Goal: Task Accomplishment & Management: Use online tool/utility

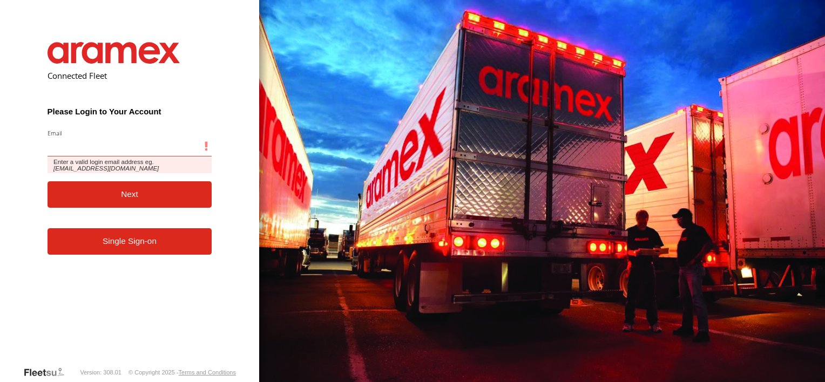
click at [71, 156] on input "Email" at bounding box center [130, 146] width 165 height 19
type input "**********"
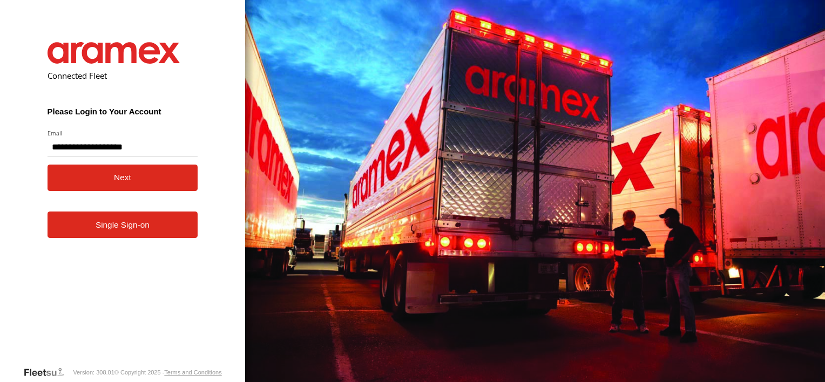
click at [89, 181] on button "Next" at bounding box center [123, 178] width 151 height 26
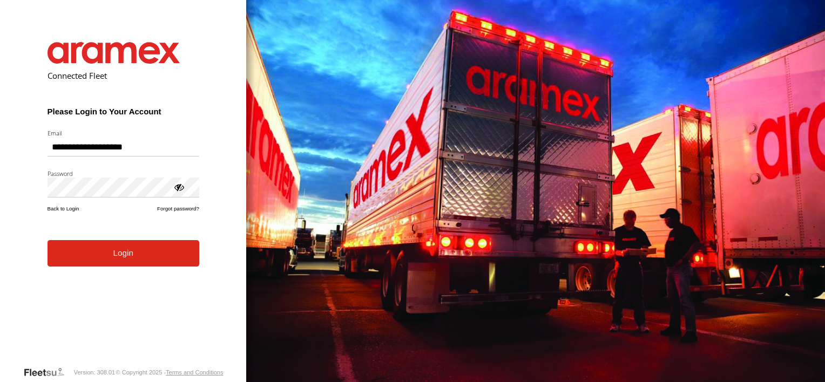
click at [105, 260] on button "Login" at bounding box center [124, 253] width 152 height 26
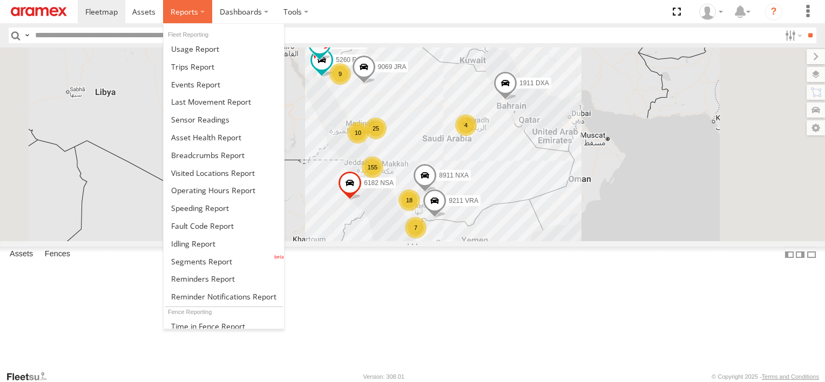
click at [194, 20] on label at bounding box center [187, 11] width 49 height 23
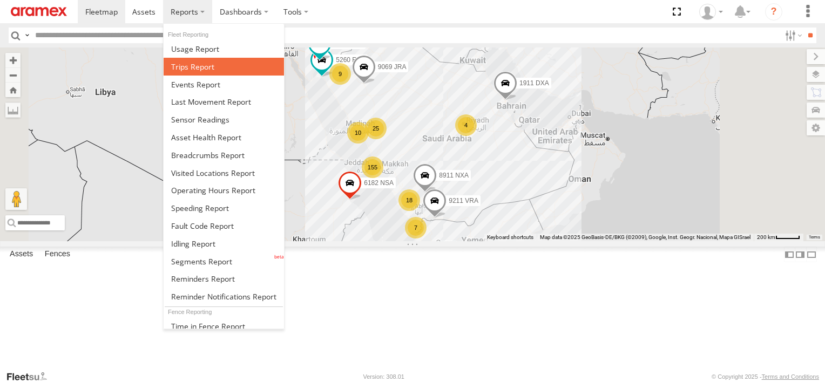
click at [207, 68] on span at bounding box center [192, 67] width 43 height 10
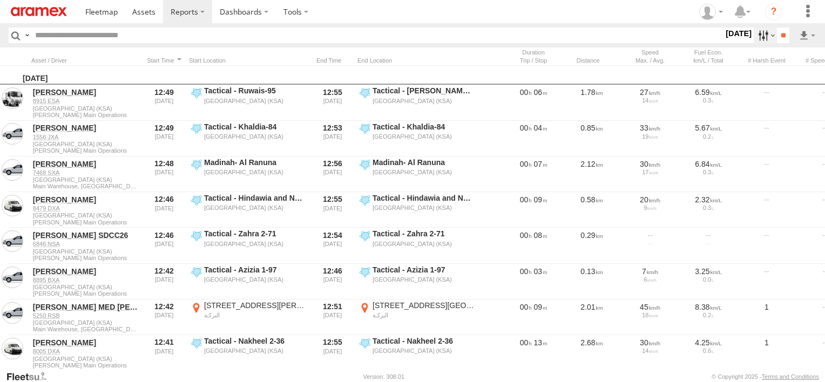
click at [754, 39] on label at bounding box center [765, 36] width 23 height 16
click at [0, 0] on label at bounding box center [0, 0] width 0 height 0
click at [0, 0] on span "Abha Warhouse" at bounding box center [0, 0] width 0 height 0
click at [0, 0] on span "Baha warehouse" at bounding box center [0, 0] width 0 height 0
click at [0, 0] on span "Gizan Outlet" at bounding box center [0, 0] width 0 height 0
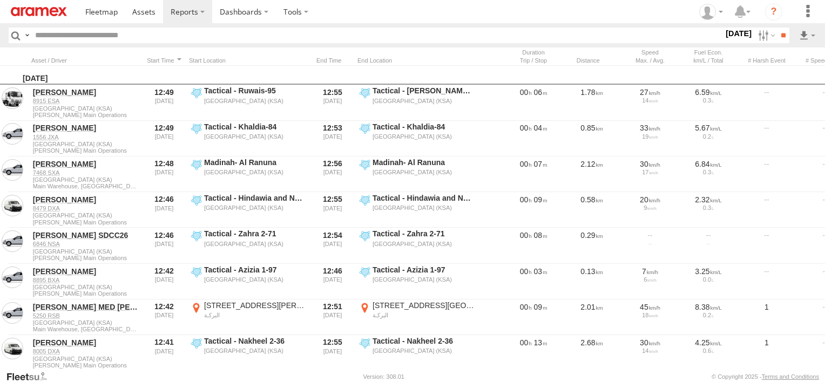
click at [0, 0] on span "Khamis Mushait Outlet" at bounding box center [0, 0] width 0 height 0
click at [0, 0] on span "Main Warehouse, [GEOGRAPHIC_DATA]" at bounding box center [0, 0] width 0 height 0
click at [0, 0] on span "Makkah Outlet" at bounding box center [0, 0] width 0 height 0
click at [0, 0] on span "Najran" at bounding box center [0, 0] width 0 height 0
click at [0, 0] on div "Qunfuda" at bounding box center [0, 0] width 0 height 0
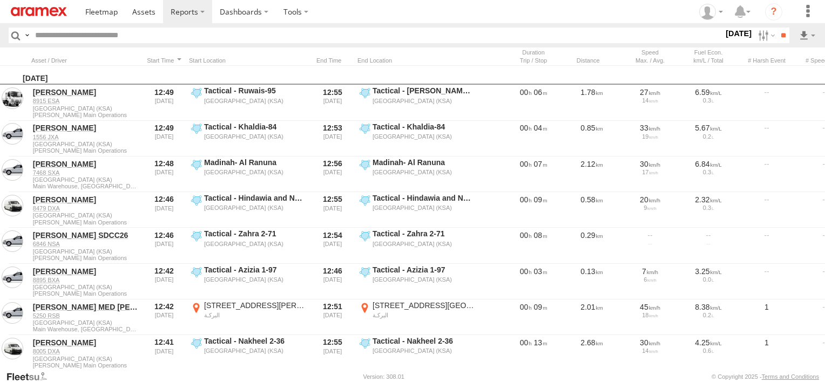
click at [0, 0] on span "Qunfuda" at bounding box center [0, 0] width 0 height 0
click at [0, 0] on div "Tabuk Outlet" at bounding box center [0, 0] width 0 height 0
click at [0, 0] on span "Tabuk Outlet" at bounding box center [0, 0] width 0 height 0
click at [0, 0] on span "Taif Outlet" at bounding box center [0, 0] width 0 height 0
click at [0, 0] on span "Yanbu Outlet" at bounding box center [0, 0] width 0 height 0
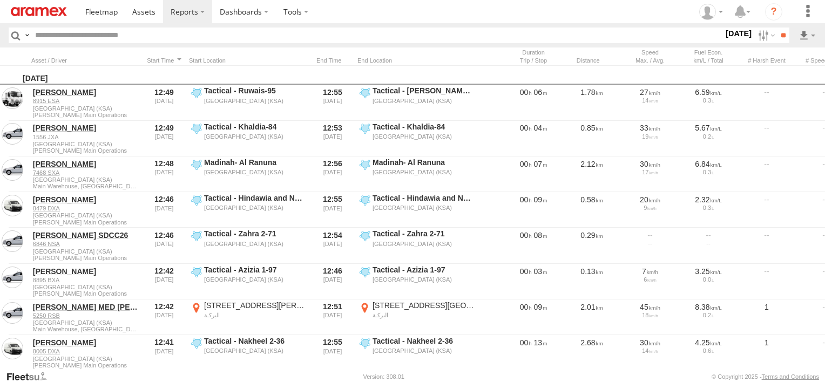
scroll to position [6, 0]
click at [777, 32] on input "**" at bounding box center [783, 36] width 12 height 16
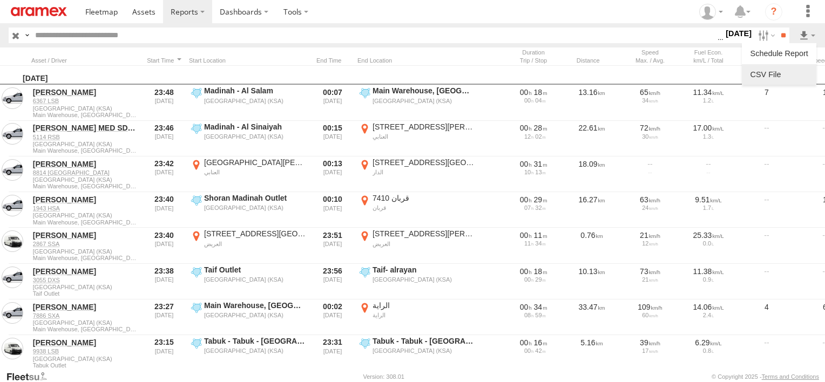
click at [784, 70] on link at bounding box center [779, 74] width 66 height 16
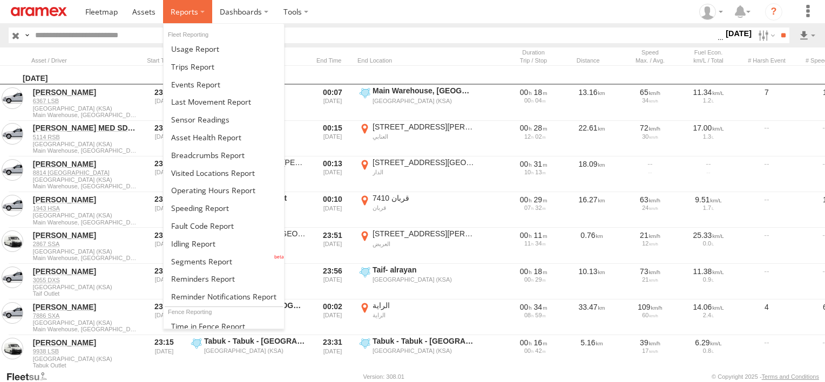
click at [198, 10] on label at bounding box center [187, 11] width 49 height 23
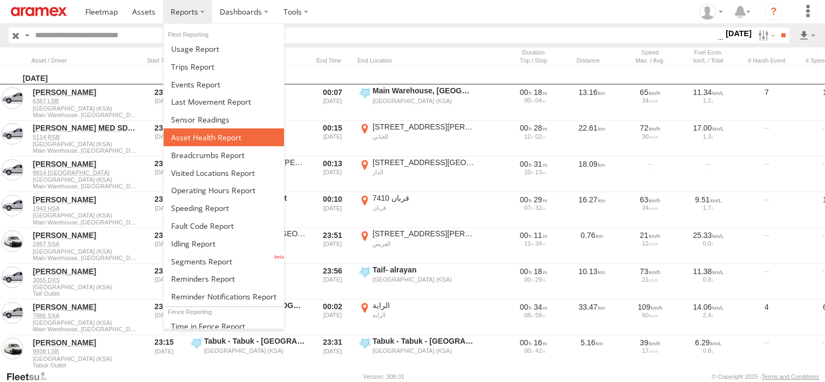
click at [200, 140] on link at bounding box center [224, 138] width 120 height 18
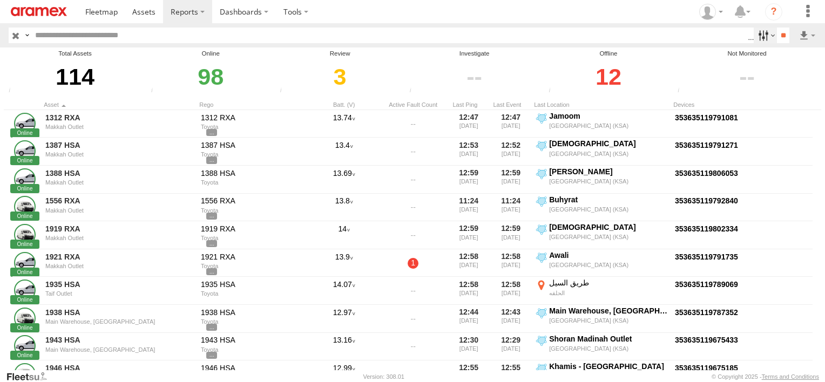
click at [761, 33] on label at bounding box center [765, 36] width 23 height 16
click at [0, 0] on span "Review" at bounding box center [0, 0] width 0 height 0
click at [0, 0] on span "Investigate" at bounding box center [0, 0] width 0 height 0
click at [0, 0] on span "Offline" at bounding box center [0, 0] width 0 height 0
click at [780, 35] on input "**" at bounding box center [783, 36] width 12 height 16
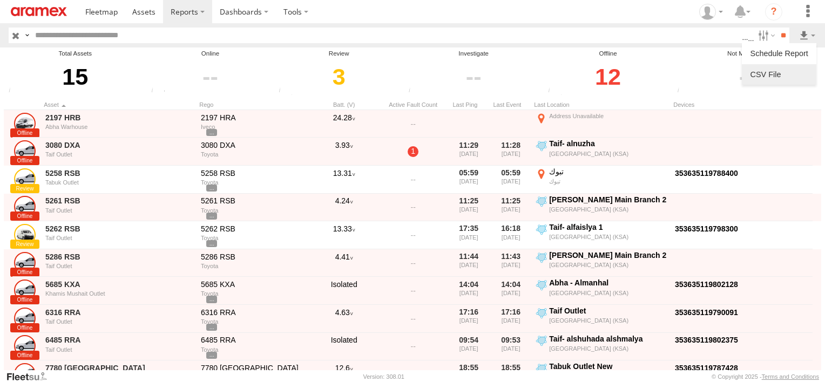
click at [805, 80] on link at bounding box center [779, 74] width 66 height 16
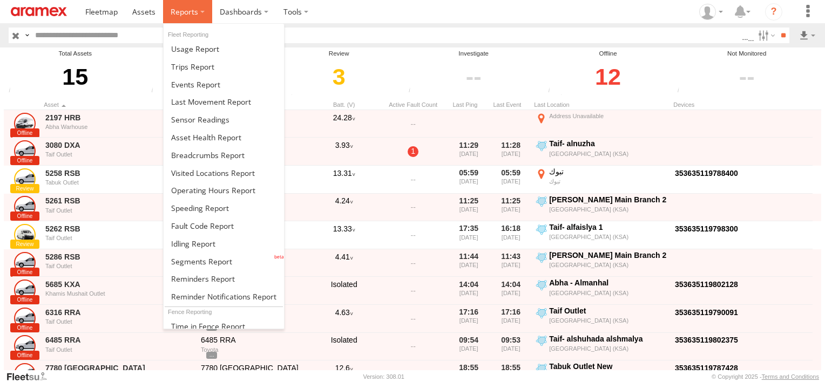
click at [187, 10] on span at bounding box center [185, 11] width 28 height 10
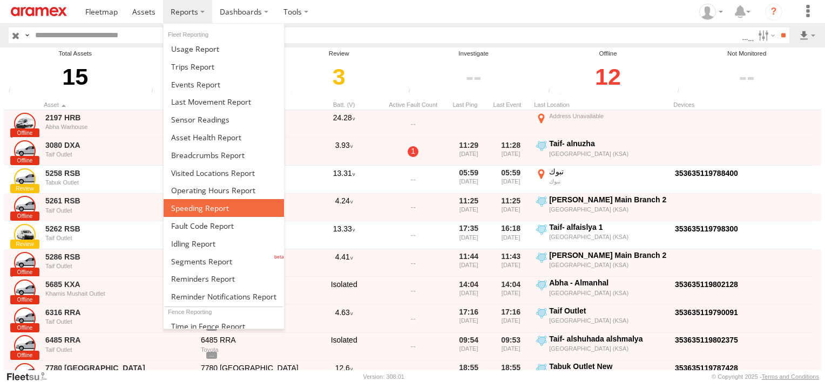
click at [204, 210] on span at bounding box center [200, 208] width 58 height 10
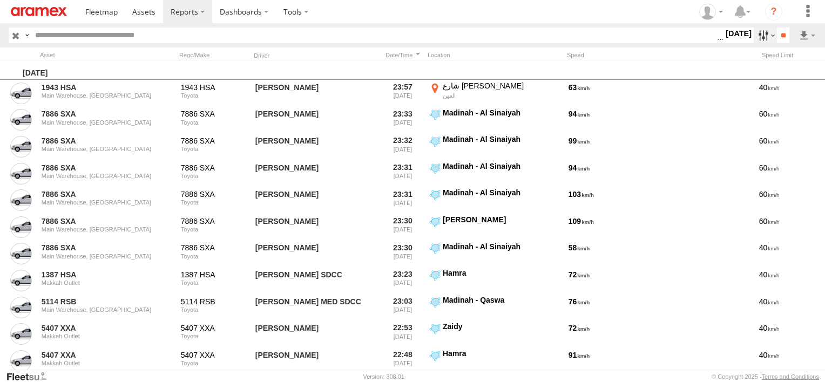
click at [764, 38] on label at bounding box center [765, 36] width 23 height 16
click at [757, 33] on label at bounding box center [765, 36] width 23 height 16
click at [800, 33] on label at bounding box center [807, 36] width 18 height 16
click at [795, 69] on link at bounding box center [779, 74] width 66 height 16
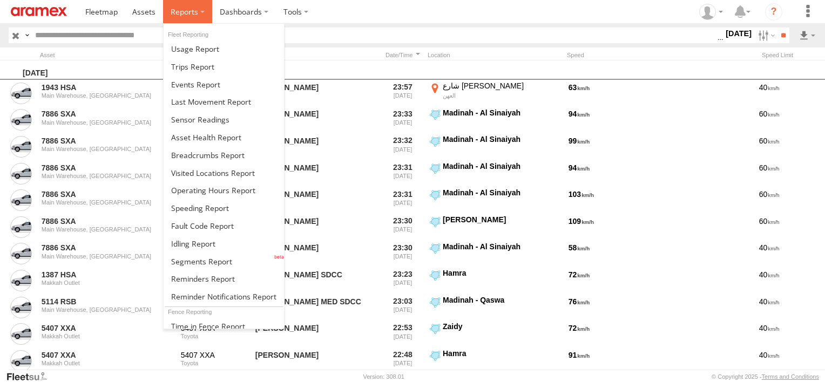
click at [187, 17] on label at bounding box center [187, 11] width 49 height 23
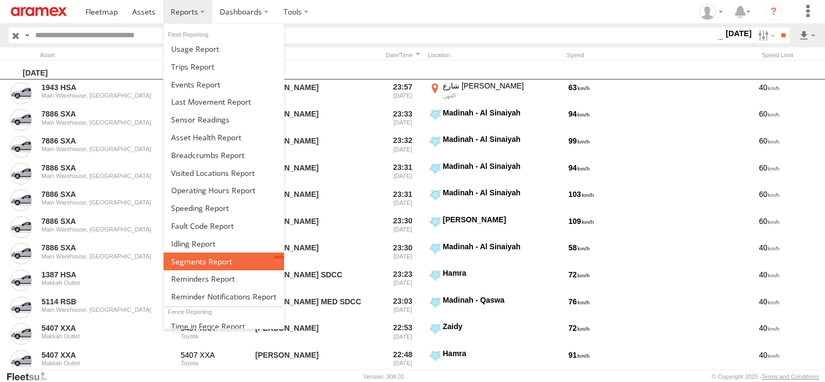
click at [209, 257] on span at bounding box center [201, 262] width 61 height 10
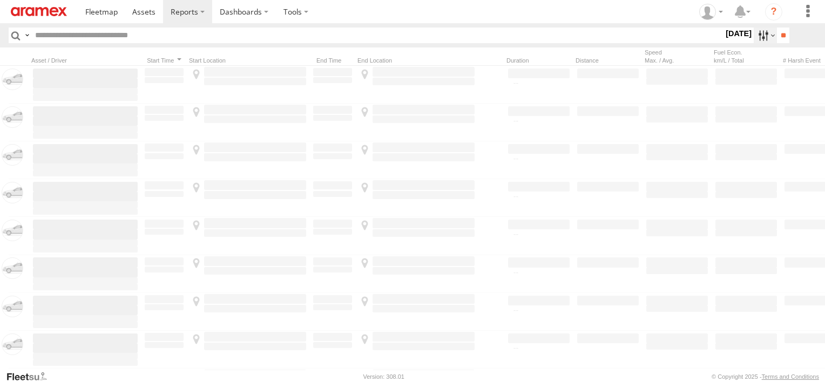
click at [756, 36] on label at bounding box center [765, 36] width 23 height 16
click at [0, 0] on label at bounding box center [0, 0] width 0 height 0
click at [0, 0] on span "Abha Warhouse" at bounding box center [0, 0] width 0 height 0
click at [0, 0] on span "Baha warehouse" at bounding box center [0, 0] width 0 height 0
click at [0, 0] on span "Gizan Outlet" at bounding box center [0, 0] width 0 height 0
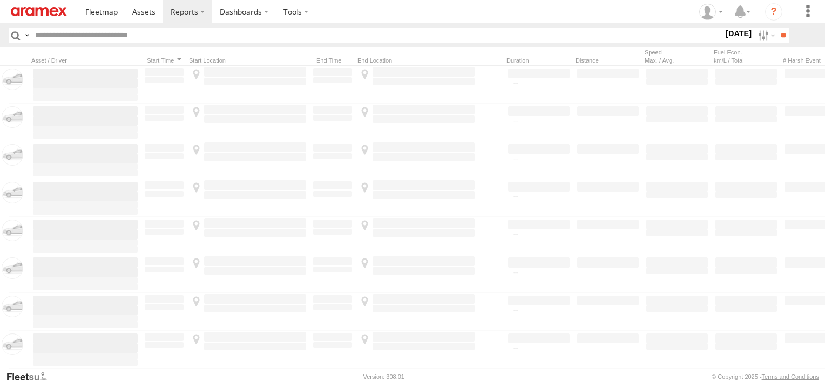
click at [0, 0] on span "Khamis Mushait Outlet" at bounding box center [0, 0] width 0 height 0
click at [0, 0] on span "Main Warehouse, [GEOGRAPHIC_DATA]" at bounding box center [0, 0] width 0 height 0
click at [0, 0] on span "Makkah Outlet" at bounding box center [0, 0] width 0 height 0
click at [0, 0] on span "Najran" at bounding box center [0, 0] width 0 height 0
click at [0, 0] on span "Qunfuda" at bounding box center [0, 0] width 0 height 0
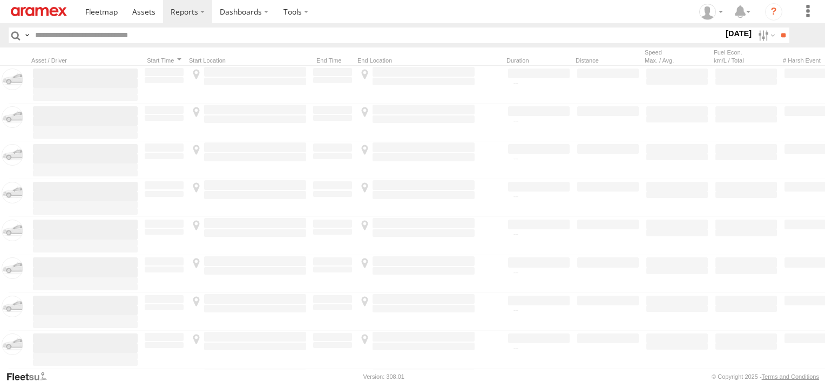
click at [0, 0] on span "Tabuk Outlet" at bounding box center [0, 0] width 0 height 0
click at [0, 0] on span "Taif Outlet" at bounding box center [0, 0] width 0 height 0
click at [0, 0] on span "Yanbu Outlet" at bounding box center [0, 0] width 0 height 0
click at [777, 39] on input "**" at bounding box center [783, 36] width 12 height 16
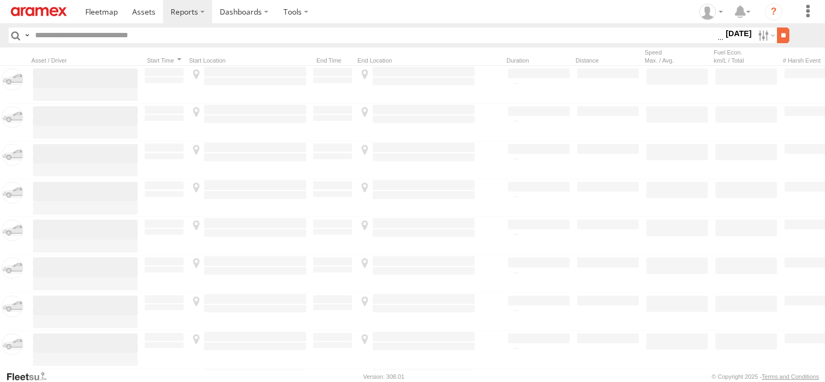
scroll to position [0, 0]
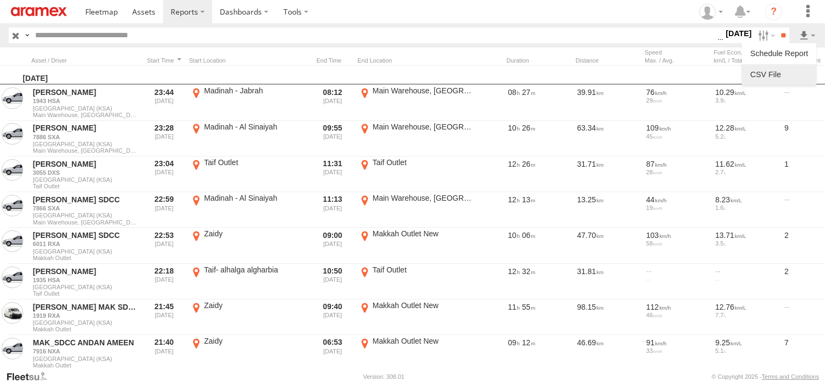
click at [780, 80] on link at bounding box center [779, 74] width 66 height 16
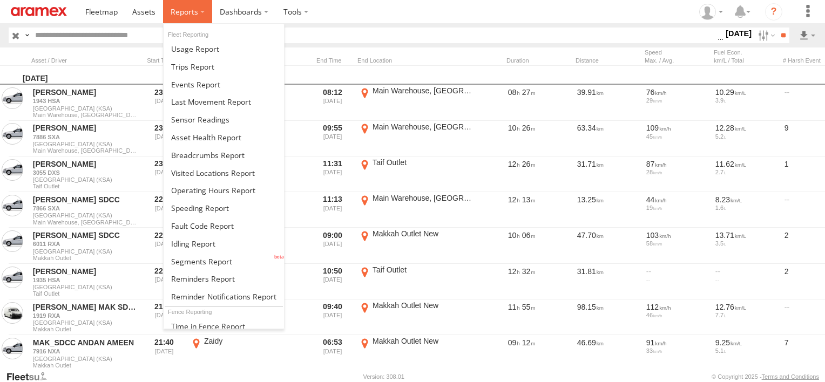
click at [189, 16] on span at bounding box center [185, 11] width 28 height 10
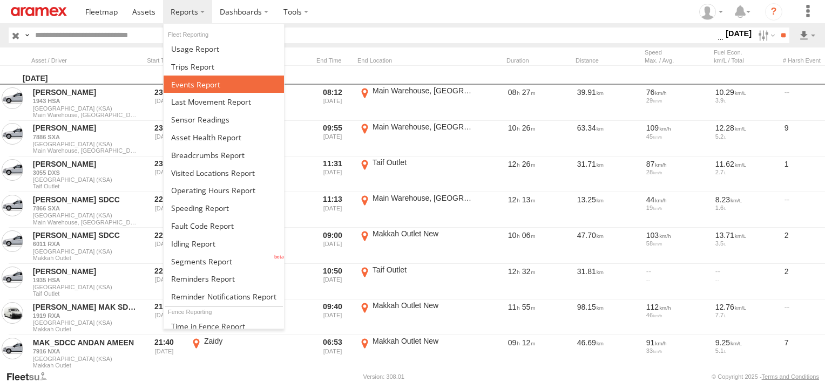
click at [194, 87] on span at bounding box center [195, 84] width 49 height 10
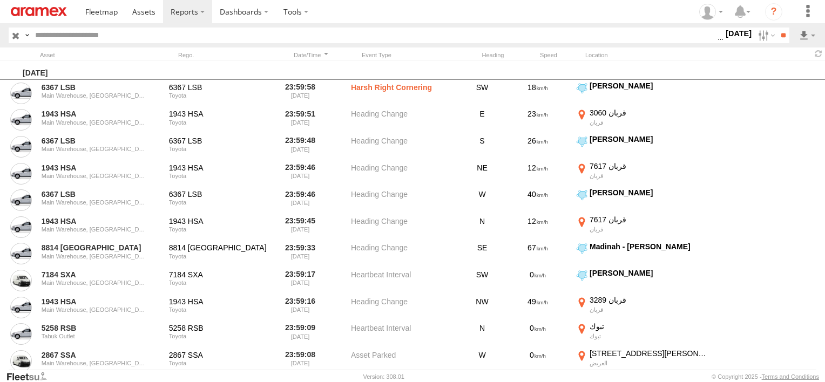
drag, startPoint x: 757, startPoint y: 28, endPoint x: 749, endPoint y: 24, distance: 9.7
click at [757, 28] on label at bounding box center [765, 36] width 23 height 16
click at [0, 0] on span "Potential Roll Over" at bounding box center [0, 0] width 0 height 0
click at [0, 0] on span "External Power Lost" at bounding box center [0, 0] width 0 height 0
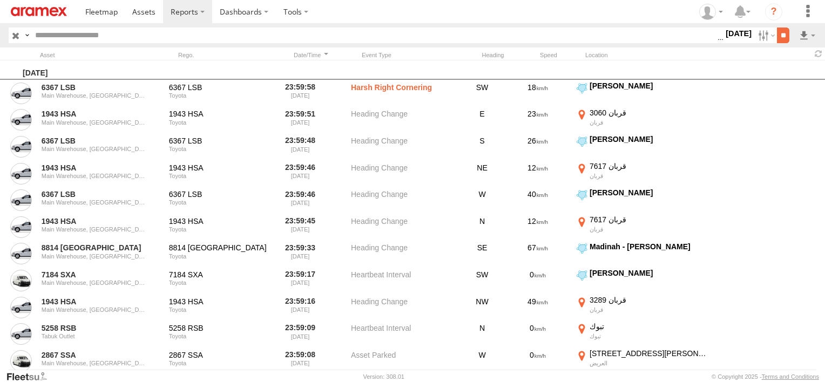
click at [784, 35] on input "**" at bounding box center [783, 36] width 12 height 16
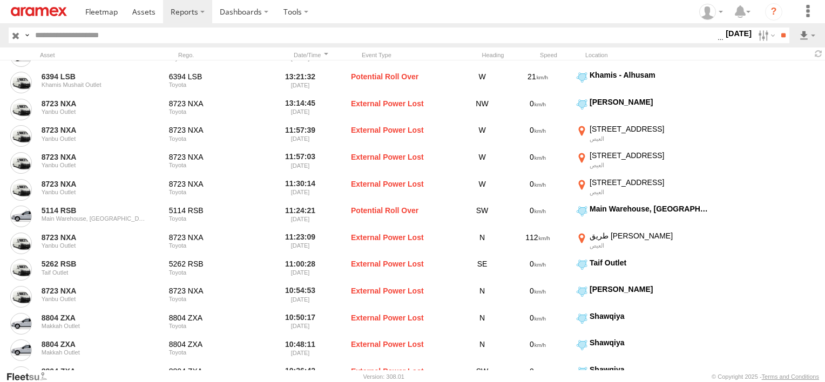
scroll to position [1650, 0]
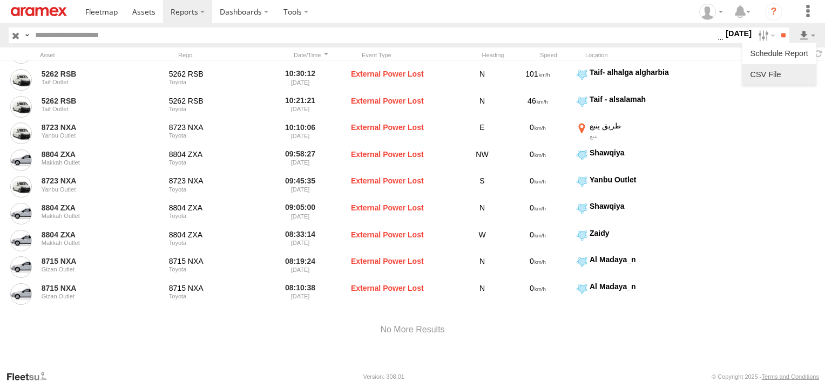
click at [790, 79] on link at bounding box center [779, 74] width 66 height 16
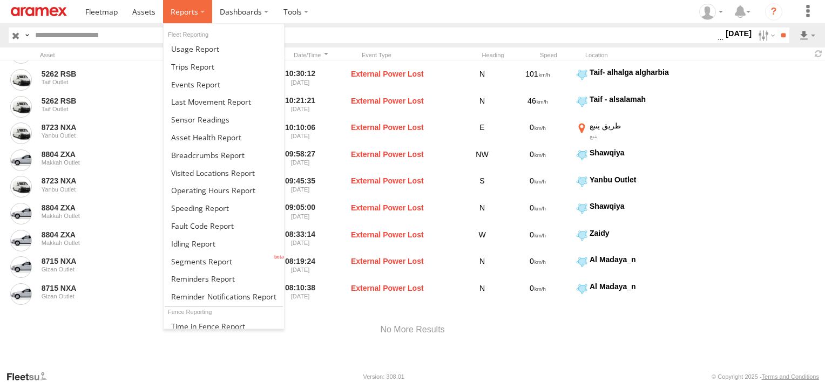
click at [203, 12] on label at bounding box center [187, 11] width 49 height 23
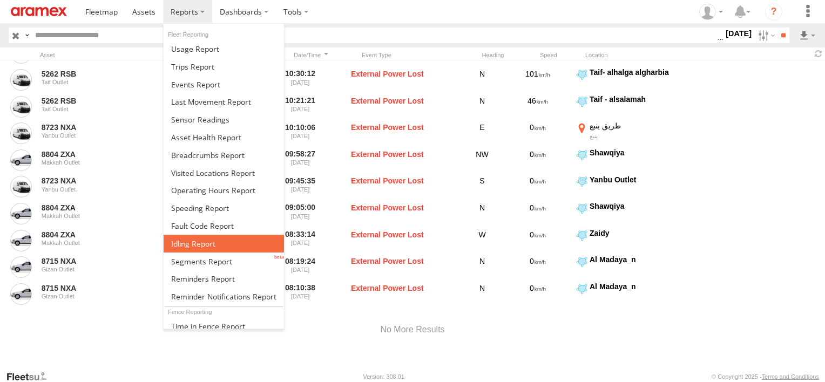
click at [201, 240] on span at bounding box center [193, 244] width 44 height 10
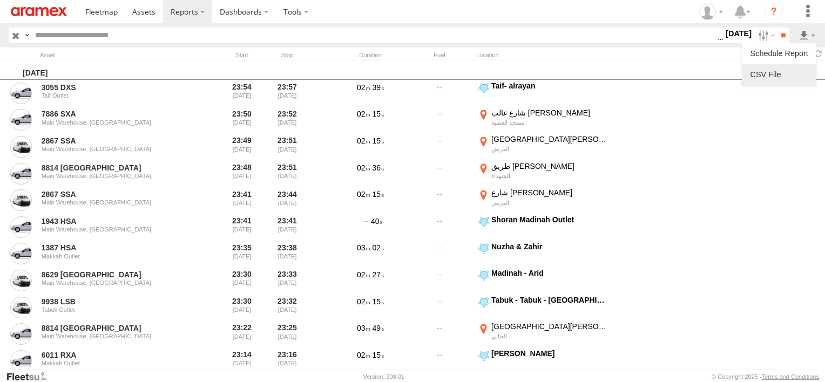
click at [800, 78] on link at bounding box center [779, 74] width 66 height 16
